Goal: Check status: Check status

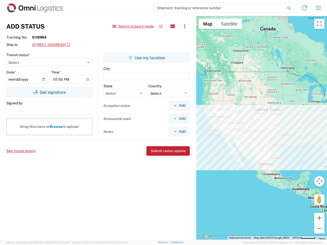
click at [220, 8] on input "search" at bounding box center [219, 8] width 132 height 10
click at [289, 8] on icon at bounding box center [289, 8] width 7 height 7
click at [305, 8] on icon at bounding box center [305, 8] width 8 height 8
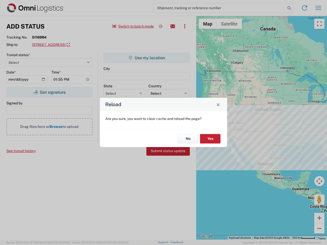
click at [319, 8] on div "Reload Are you sure, you want to clear cache and reload the page? No Yes" at bounding box center [163, 122] width 327 height 245
click at [133, 26] on div "Reload Are you sure, you want to clear cache and reload the page? No Yes" at bounding box center [163, 122] width 327 height 245
click at [161, 26] on div "Reload Are you sure, you want to clear cache and reload the page? No Yes" at bounding box center [163, 122] width 327 height 245
click at [173, 26] on div "Reload Are you sure, you want to clear cache and reload the page? No Yes" at bounding box center [163, 122] width 327 height 245
click at [185, 26] on div "Reload Are you sure, you want to clear cache and reload the page? No Yes" at bounding box center [163, 122] width 327 height 245
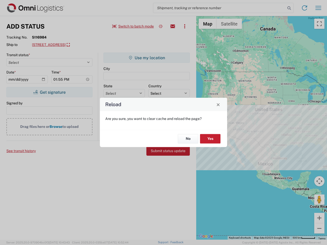
click at [78, 45] on div "Reload Are you sure, you want to clear cache and reload the page? No Yes" at bounding box center [163, 122] width 327 height 245
click at [49, 92] on div "Reload Are you sure, you want to clear cache and reload the page? No Yes" at bounding box center [163, 122] width 327 height 245
